Goal: Check status: Check status

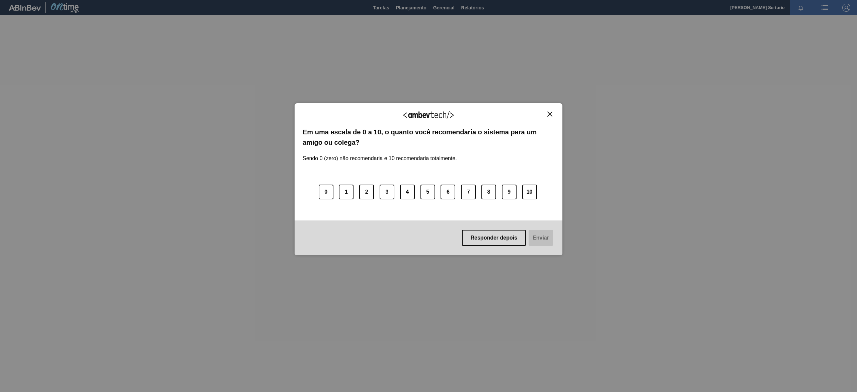
click at [428, 117] on button "Close" at bounding box center [550, 114] width 9 height 6
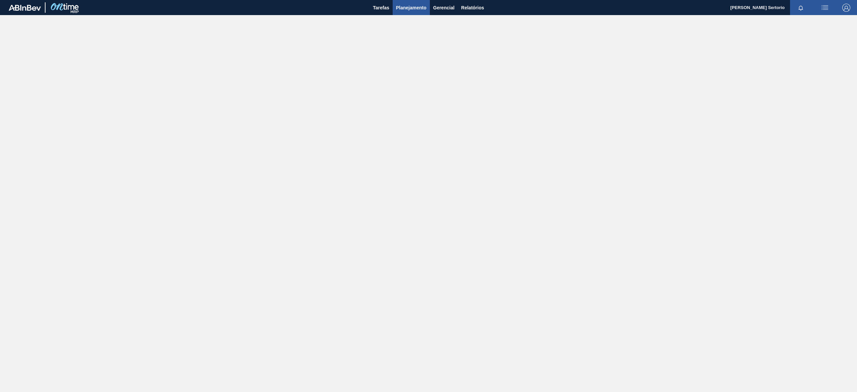
click at [412, 5] on span "Planejamento" at bounding box center [411, 8] width 30 height 8
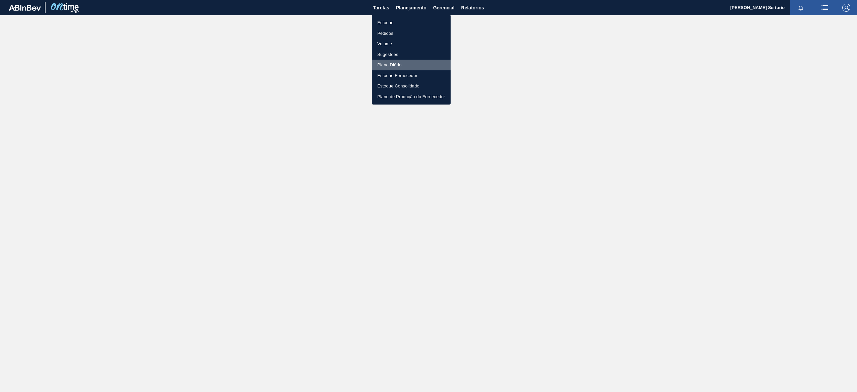
click at [400, 62] on li "Plano Diário" at bounding box center [411, 65] width 79 height 11
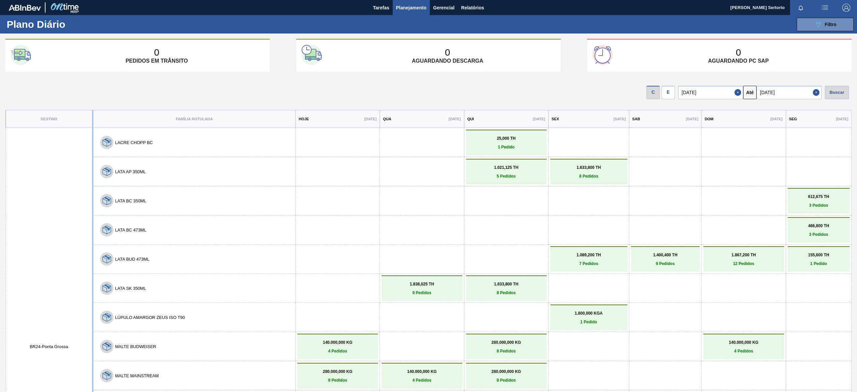
click at [428, 86] on div "E" at bounding box center [668, 92] width 13 height 13
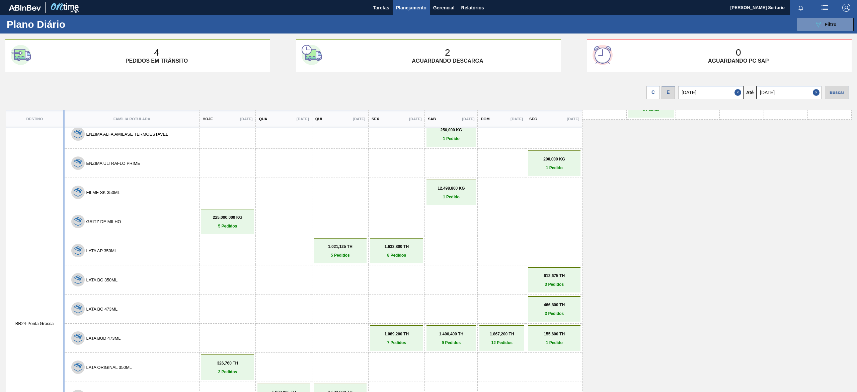
scroll to position [67, 0]
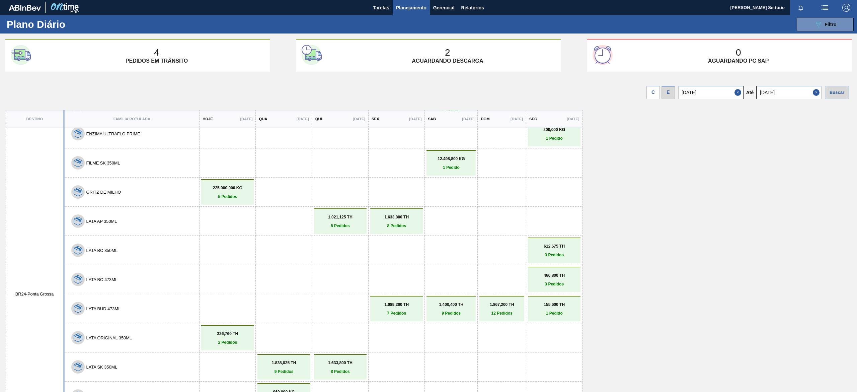
click at [391, 196] on p "1.089,200 TH" at bounding box center [396, 304] width 49 height 5
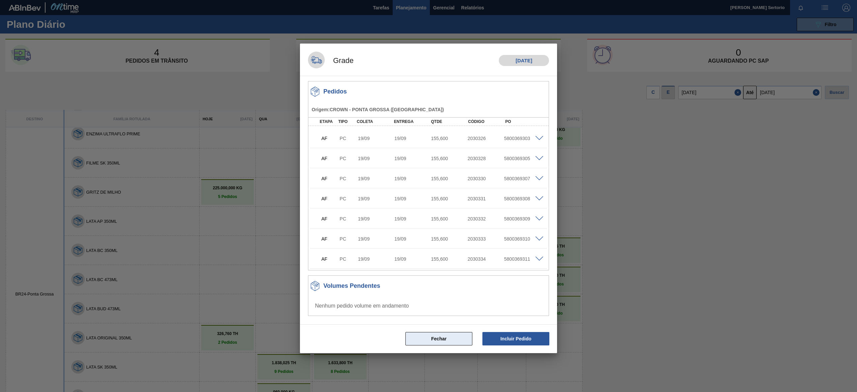
click at [428, 196] on button "Fechar" at bounding box center [439, 338] width 67 height 13
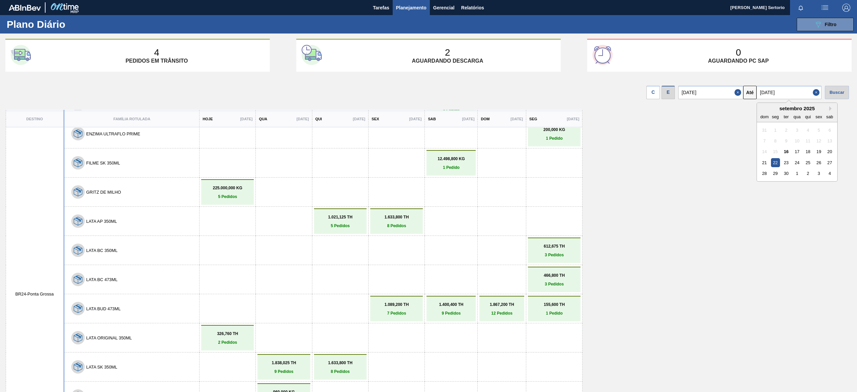
click at [428, 92] on input "[DATE]" at bounding box center [789, 92] width 65 height 13
click at [428, 174] on div "29" at bounding box center [775, 173] width 9 height 9
type input "[DATE]"
click at [428, 83] on div "C E [DATE] Até [DATE] Buscar" at bounding box center [428, 90] width 857 height 27
click at [428, 93] on div "Buscar" at bounding box center [837, 92] width 24 height 13
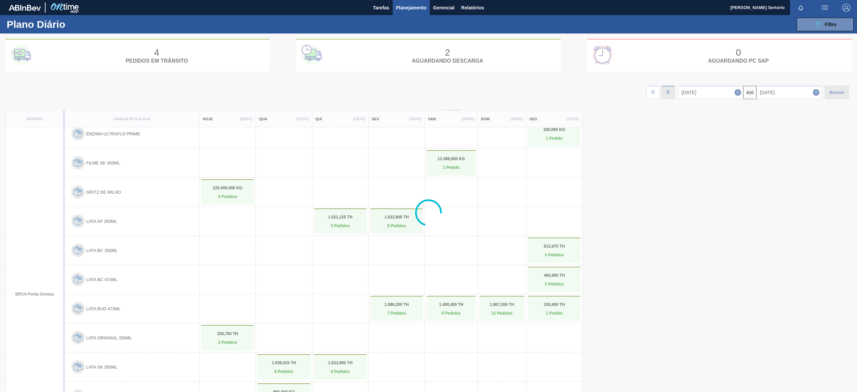
scroll to position [287, 0]
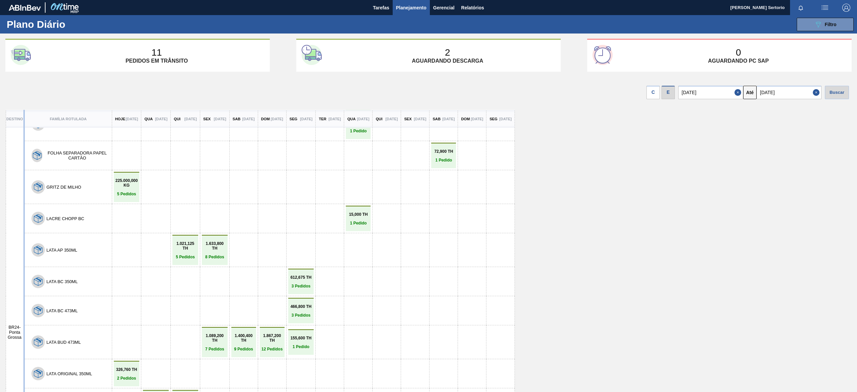
click at [226, 196] on p "7 Pedidos" at bounding box center [215, 349] width 22 height 5
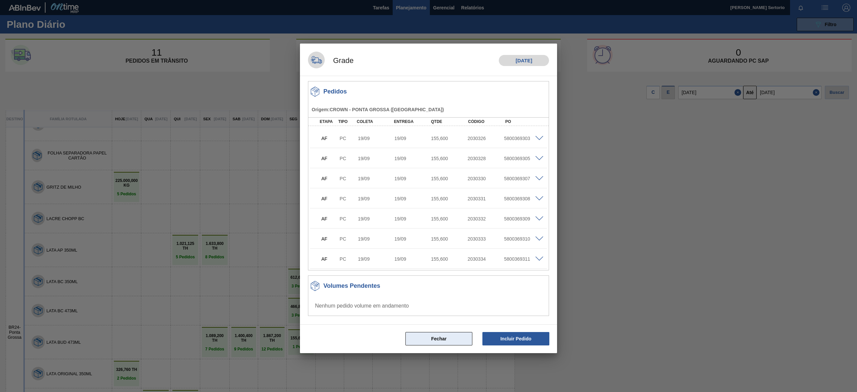
click at [428, 196] on button "Fechar" at bounding box center [439, 338] width 67 height 13
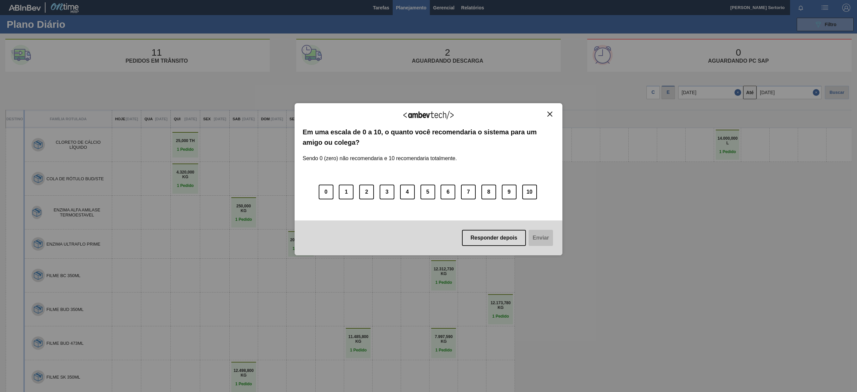
click at [428, 112] on img "Close" at bounding box center [550, 114] width 5 height 5
